Goal: Find specific page/section: Find specific page/section

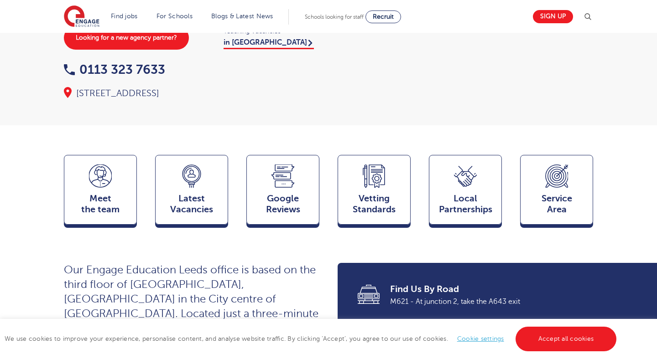
scroll to position [139, 0]
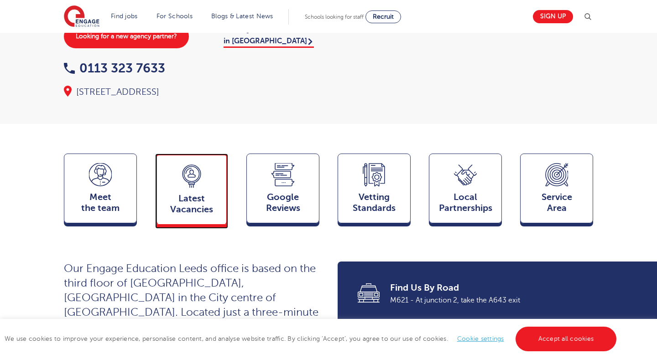
click at [197, 170] on icon at bounding box center [191, 176] width 23 height 23
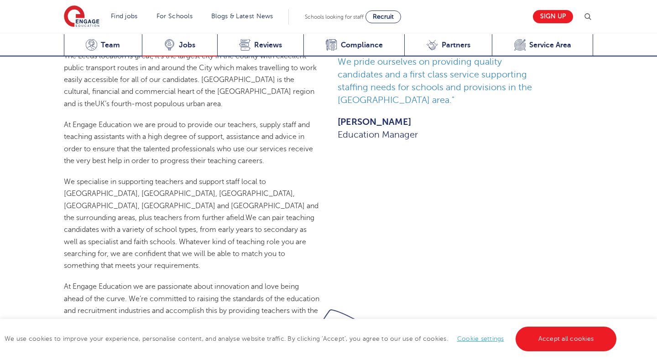
scroll to position [1270, 0]
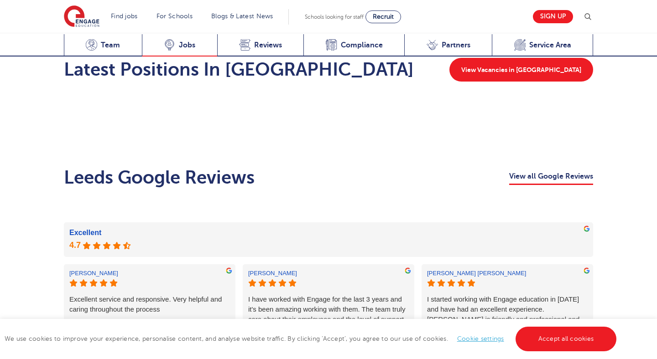
scroll to position [1354, 0]
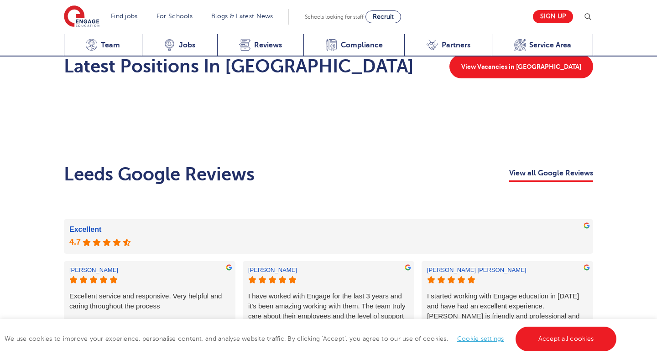
scroll to position [1274, 0]
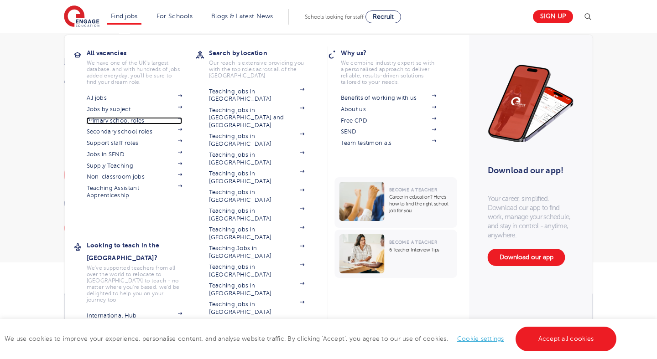
click at [120, 118] on link "Primary school roles" at bounding box center [135, 120] width 96 height 7
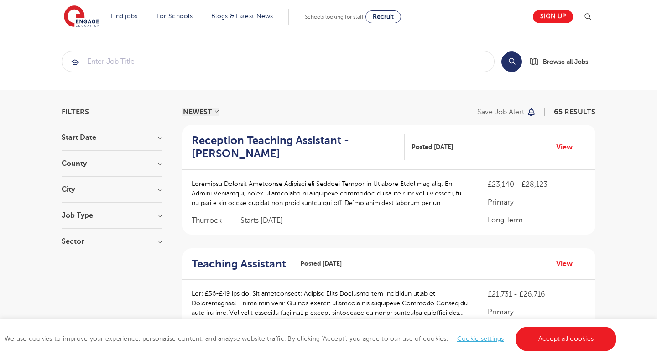
click at [90, 187] on h3 "City" at bounding box center [112, 189] width 100 height 7
click at [75, 208] on label "Leeds 23" at bounding box center [118, 215] width 87 height 24
click at [75, 208] on input "Leeds 23" at bounding box center [78, 207] width 6 height 6
checkbox input "true"
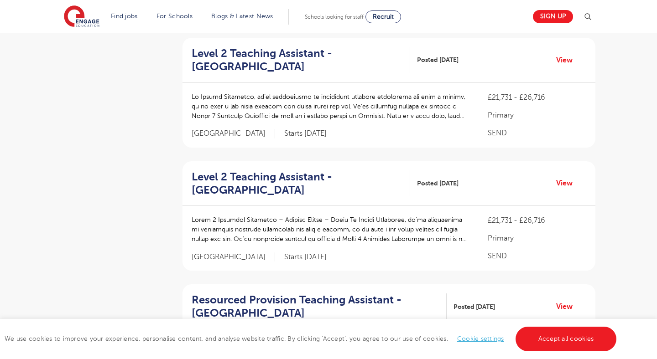
scroll to position [321, 0]
